Goal: Information Seeking & Learning: Find contact information

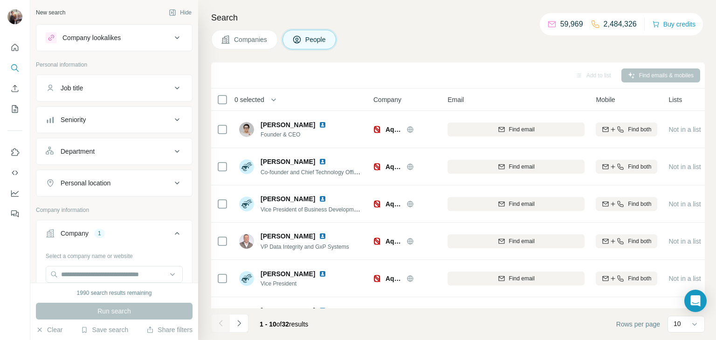
scroll to position [1, 57]
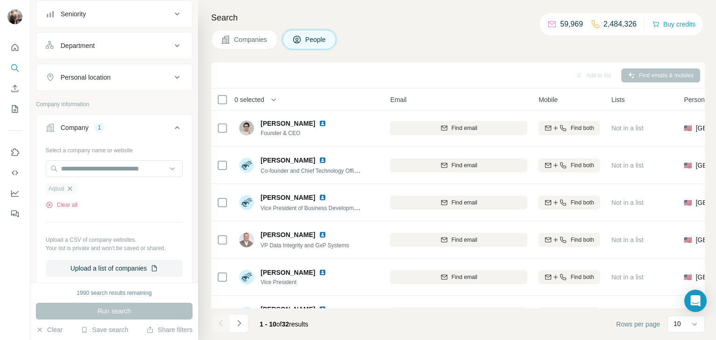
click at [70, 189] on icon "button" at bounding box center [70, 189] width 4 height 4
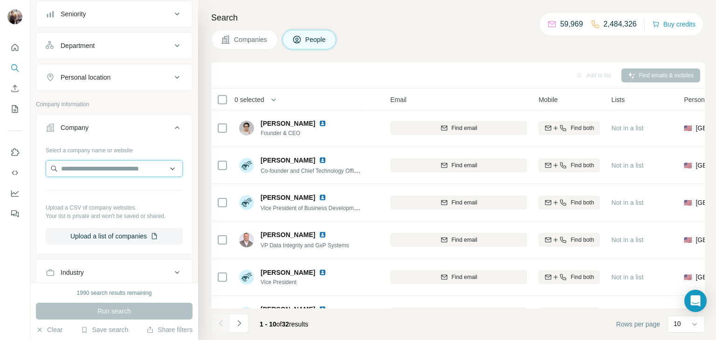
click at [104, 165] on input "text" at bounding box center [114, 168] width 137 height 17
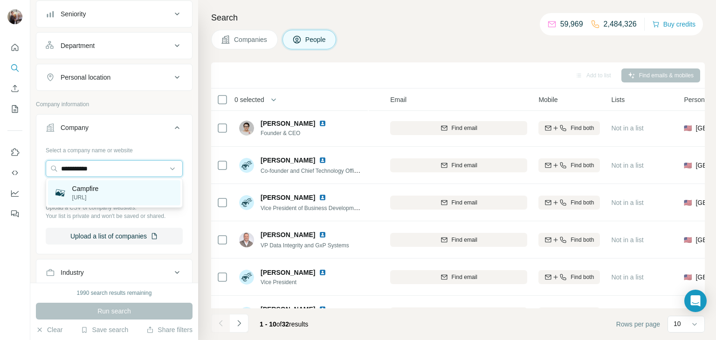
type input "**********"
click at [104, 188] on div "Campfire [URL]" at bounding box center [114, 192] width 132 height 25
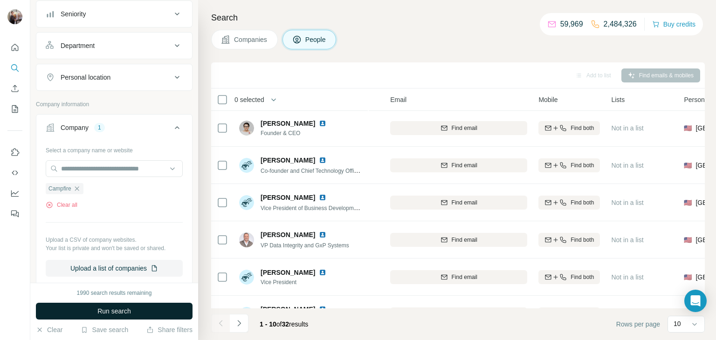
click at [96, 310] on button "Run search" at bounding box center [114, 311] width 157 height 17
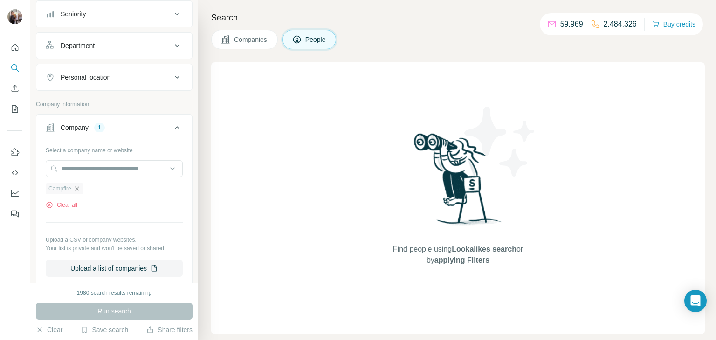
click at [77, 187] on icon "button" at bounding box center [77, 189] width 4 height 4
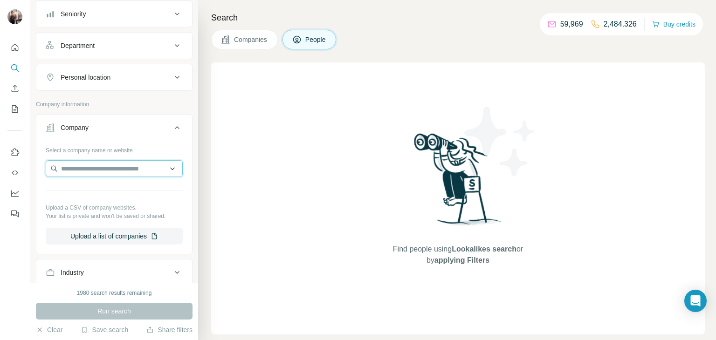
click at [89, 165] on input "text" at bounding box center [114, 168] width 137 height 17
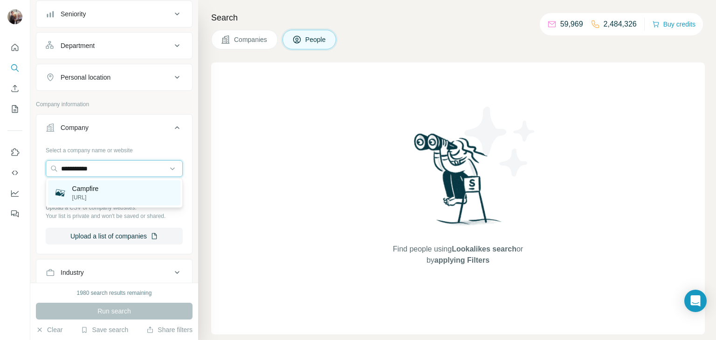
type input "**********"
click at [106, 195] on div "Campfire [URL]" at bounding box center [114, 192] width 132 height 25
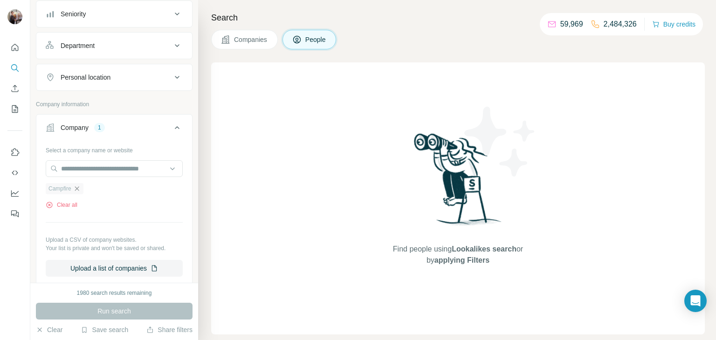
click at [76, 191] on icon "button" at bounding box center [76, 188] width 7 height 7
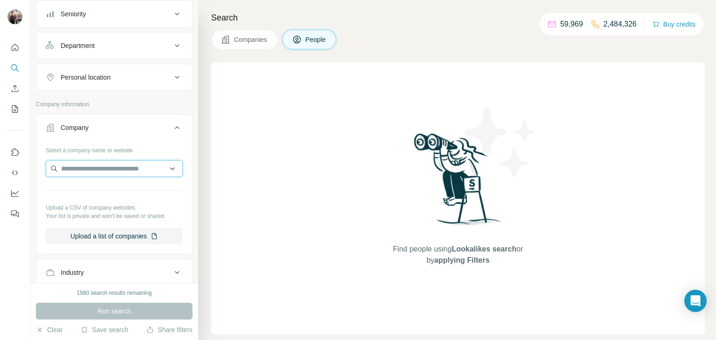
click at [96, 165] on input "text" at bounding box center [114, 168] width 137 height 17
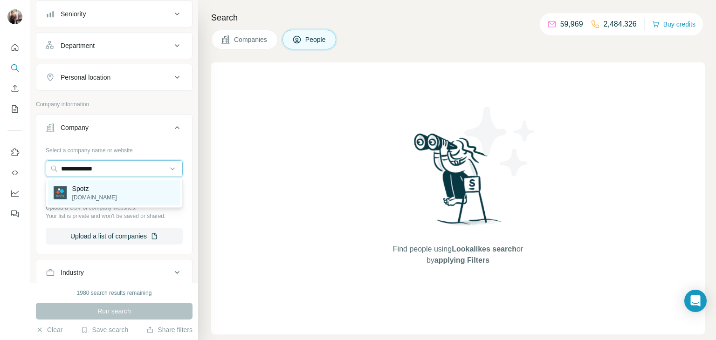
type input "**********"
click at [97, 194] on p "[DOMAIN_NAME]" at bounding box center [94, 198] width 45 height 8
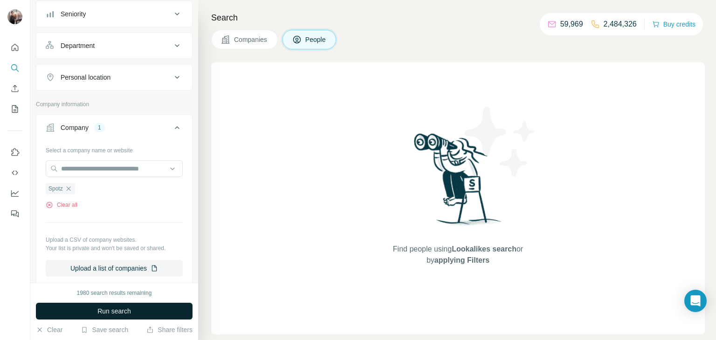
click at [97, 312] on span "Run search" at bounding box center [114, 311] width 34 height 9
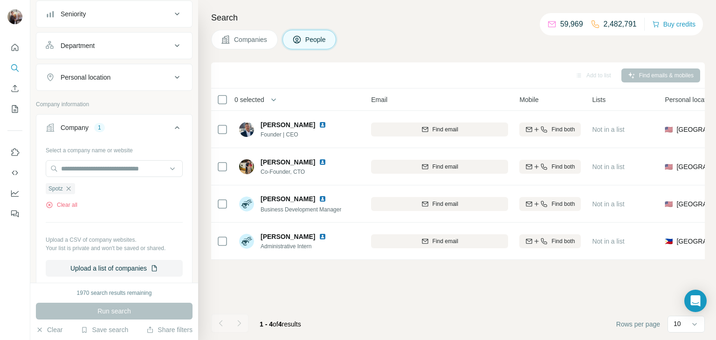
scroll to position [0, 78]
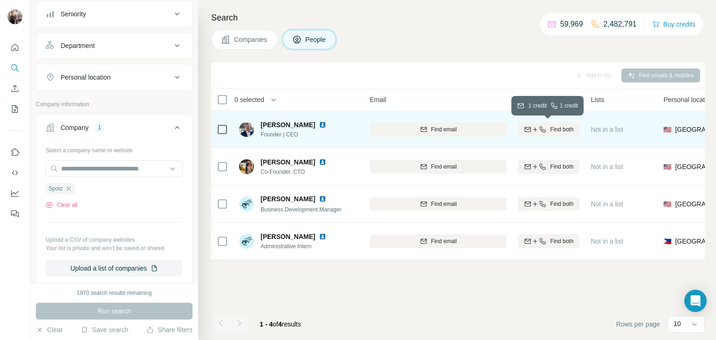
click at [568, 128] on span "Find both" at bounding box center [561, 129] width 23 height 8
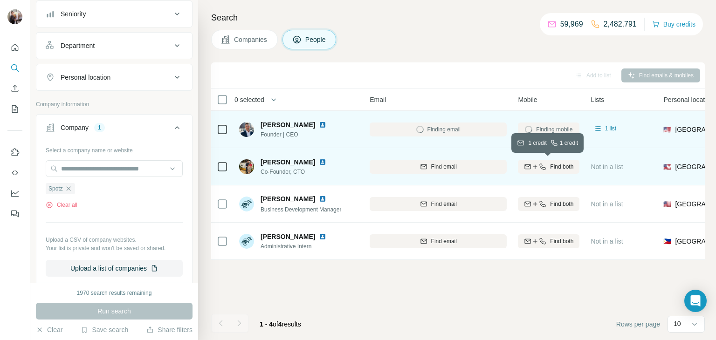
click at [553, 165] on span "Find both" at bounding box center [561, 167] width 23 height 8
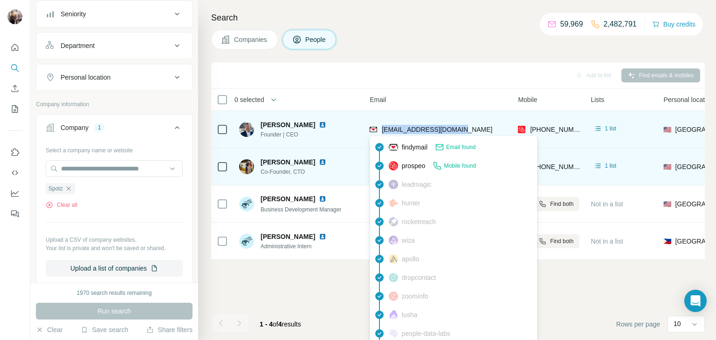
drag, startPoint x: 462, startPoint y: 131, endPoint x: 379, endPoint y: 128, distance: 82.6
click at [379, 128] on div "[EMAIL_ADDRESS][DOMAIN_NAME]" at bounding box center [438, 130] width 137 height 26
copy span "[EMAIL_ADDRESS][DOMAIN_NAME]"
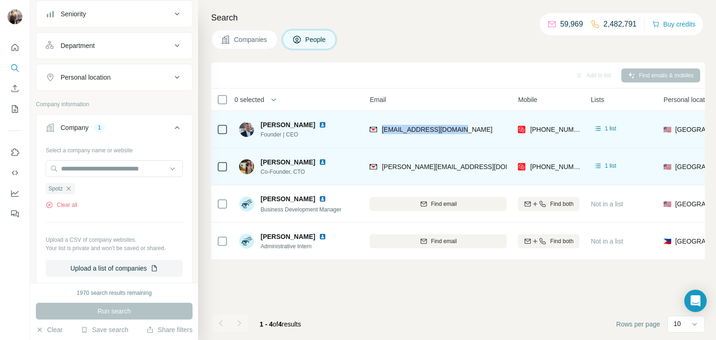
click at [302, 134] on span "Founder | CEO" at bounding box center [299, 135] width 77 height 8
drag, startPoint x: 302, startPoint y: 134, endPoint x: 261, endPoint y: 134, distance: 40.6
click at [261, 134] on span "Founder | CEO" at bounding box center [299, 135] width 77 height 8
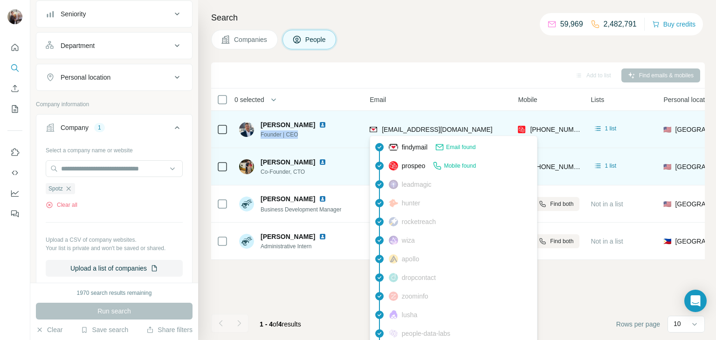
copy span "Founder | CEO"
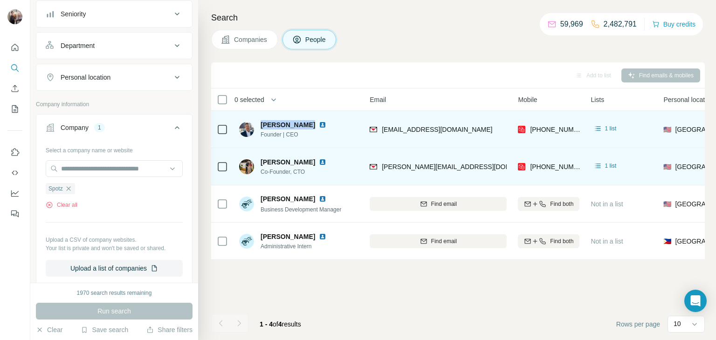
drag, startPoint x: 261, startPoint y: 125, endPoint x: 308, endPoint y: 127, distance: 47.6
click at [308, 127] on span "[PERSON_NAME]" at bounding box center [288, 124] width 55 height 9
copy span "[PERSON_NAME]"
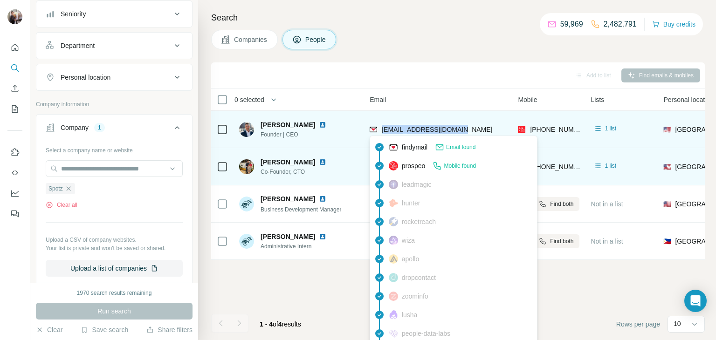
drag, startPoint x: 472, startPoint y: 127, endPoint x: 382, endPoint y: 131, distance: 90.6
click at [382, 131] on div "[EMAIL_ADDRESS][DOMAIN_NAME]" at bounding box center [438, 130] width 137 height 26
copy span "[EMAIL_ADDRESS][DOMAIN_NAME]"
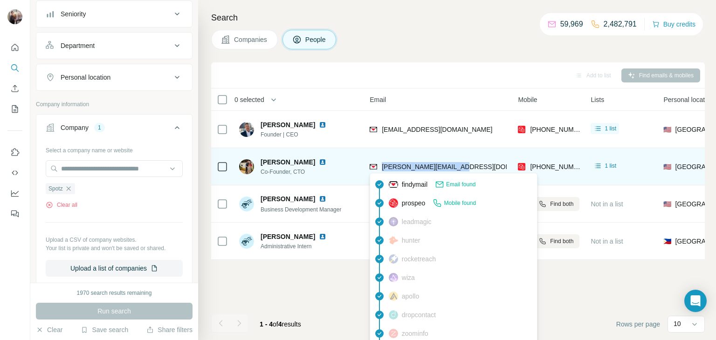
drag, startPoint x: 463, startPoint y: 166, endPoint x: 382, endPoint y: 171, distance: 81.3
click at [382, 171] on div "[PERSON_NAME][EMAIL_ADDRESS][DOMAIN_NAME]" at bounding box center [438, 167] width 137 height 26
copy span "[PERSON_NAME][EMAIL_ADDRESS][DOMAIN_NAME]"
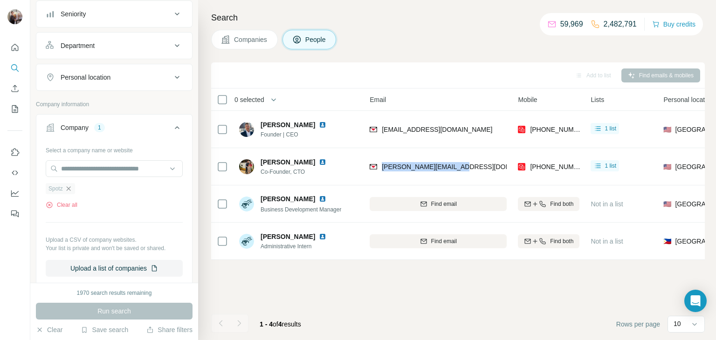
click at [71, 189] on icon "button" at bounding box center [68, 188] width 7 height 7
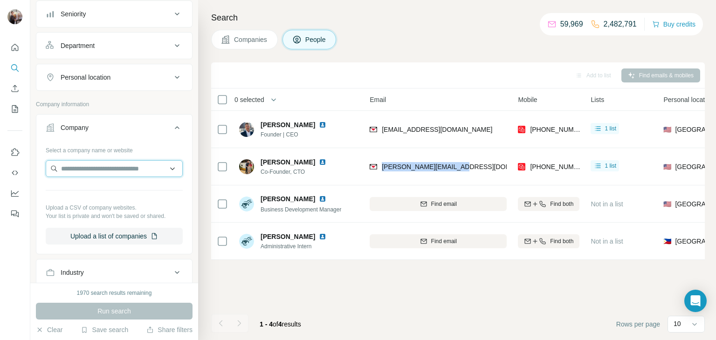
click at [96, 169] on input "text" at bounding box center [114, 168] width 137 height 17
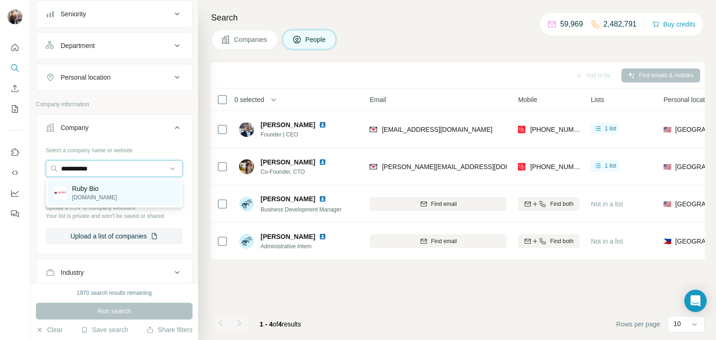
type input "**********"
click at [103, 187] on p "Ruby Bio" at bounding box center [94, 188] width 45 height 9
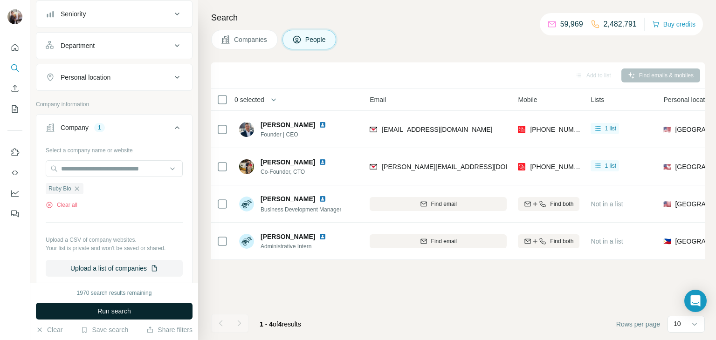
click at [97, 314] on span "Run search" at bounding box center [114, 311] width 34 height 9
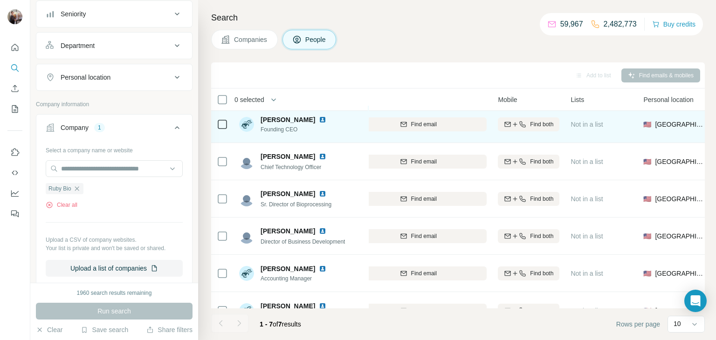
scroll to position [0, 98]
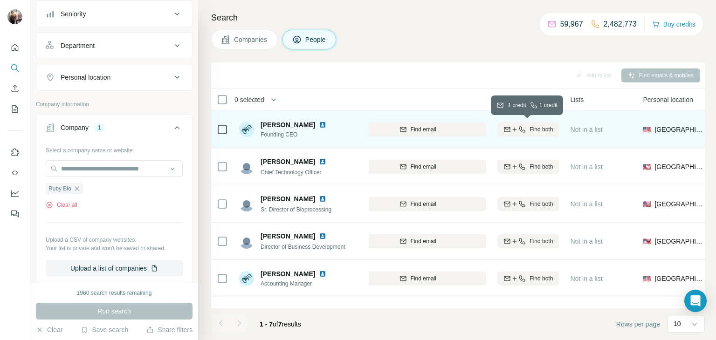
click at [534, 129] on span "Find both" at bounding box center [541, 129] width 23 height 8
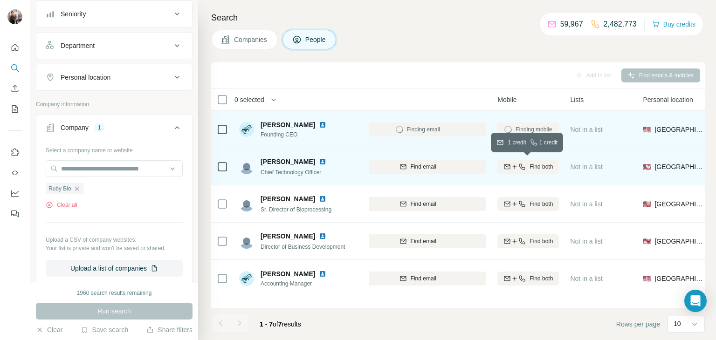
click at [530, 166] on span "Find both" at bounding box center [541, 167] width 23 height 8
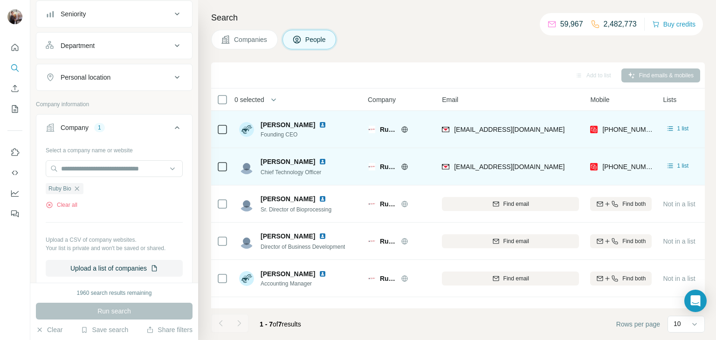
scroll to position [0, 6]
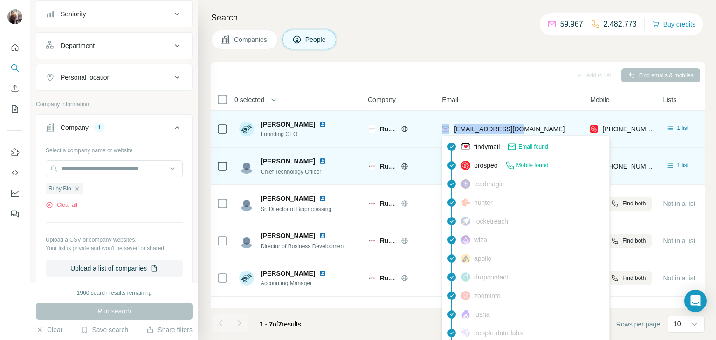
drag, startPoint x: 522, startPoint y: 126, endPoint x: 446, endPoint y: 128, distance: 75.6
click at [446, 128] on div "[EMAIL_ADDRESS][DOMAIN_NAME]" at bounding box center [510, 129] width 137 height 26
copy div "[EMAIL_ADDRESS][DOMAIN_NAME]"
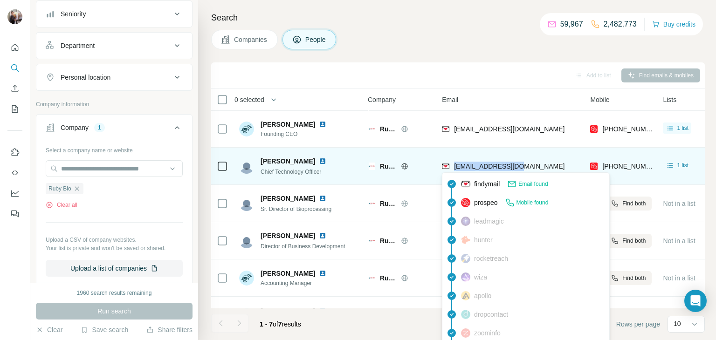
drag, startPoint x: 530, startPoint y: 166, endPoint x: 454, endPoint y: 166, distance: 75.6
click at [454, 166] on div "[EMAIL_ADDRESS][DOMAIN_NAME]" at bounding box center [510, 166] width 137 height 26
copy span "[EMAIL_ADDRESS][DOMAIN_NAME]"
